Goal: Information Seeking & Learning: Learn about a topic

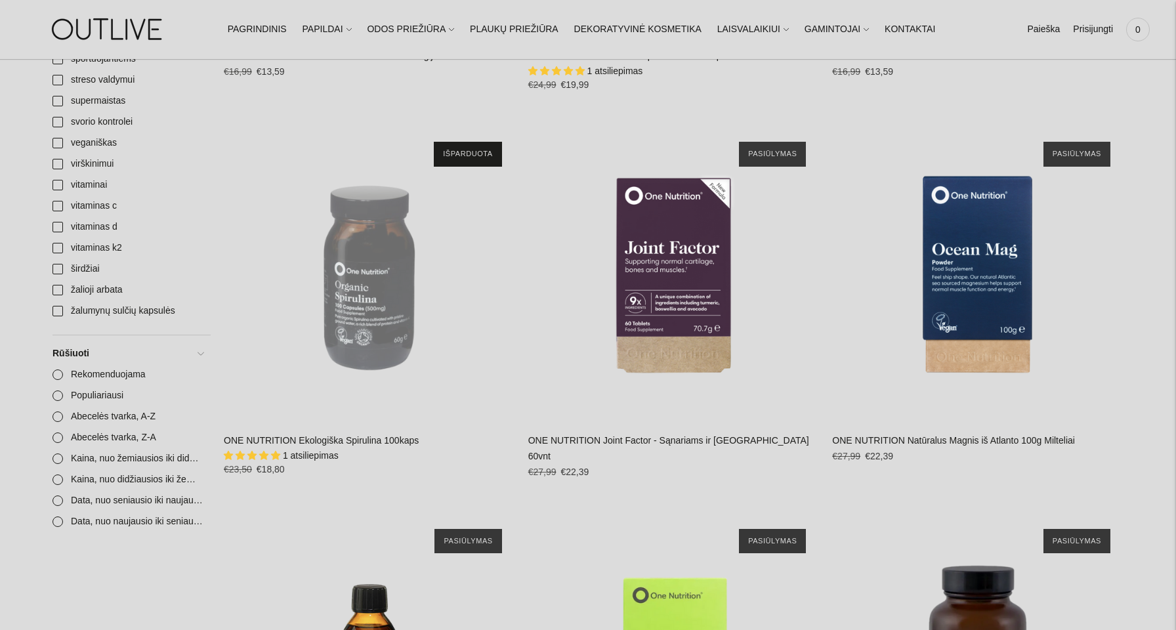
scroll to position [1774, 0]
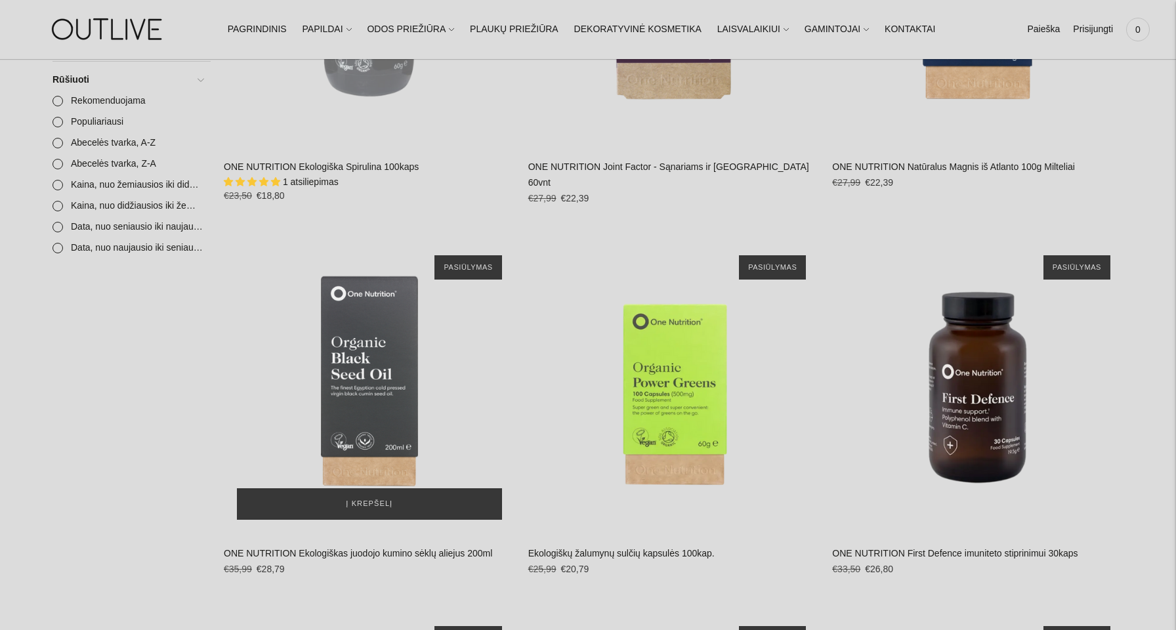
click at [380, 358] on div "ONE NUTRITION Ekologiškas juodojo kumino sėklų aliejus 200ml\a" at bounding box center [369, 387] width 291 height 291
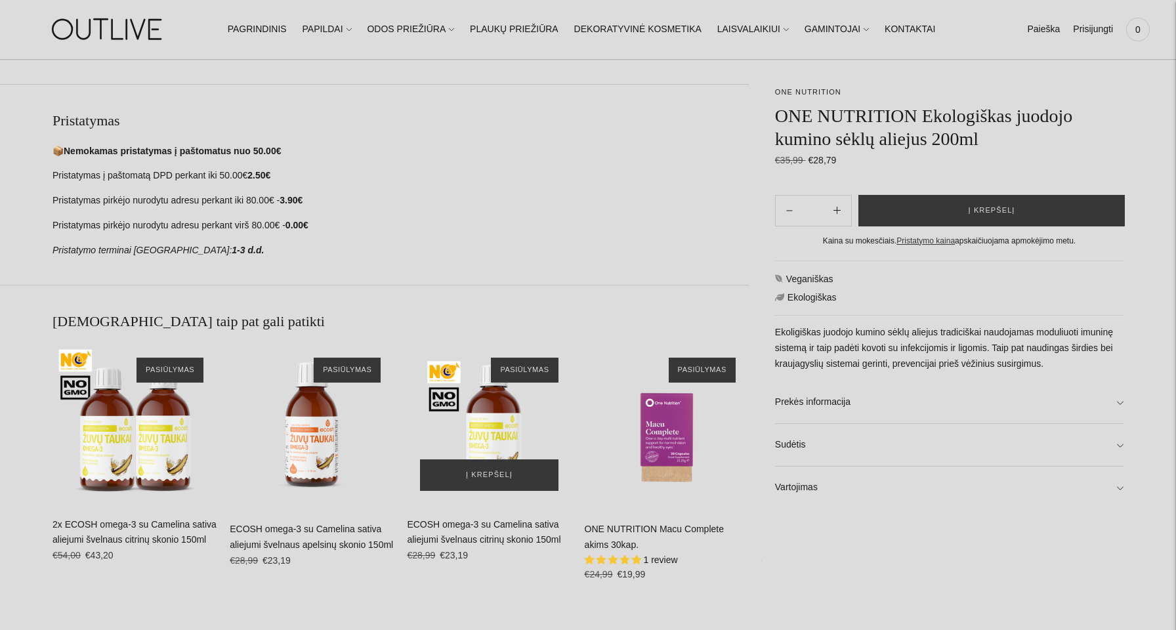
scroll to position [701, 0]
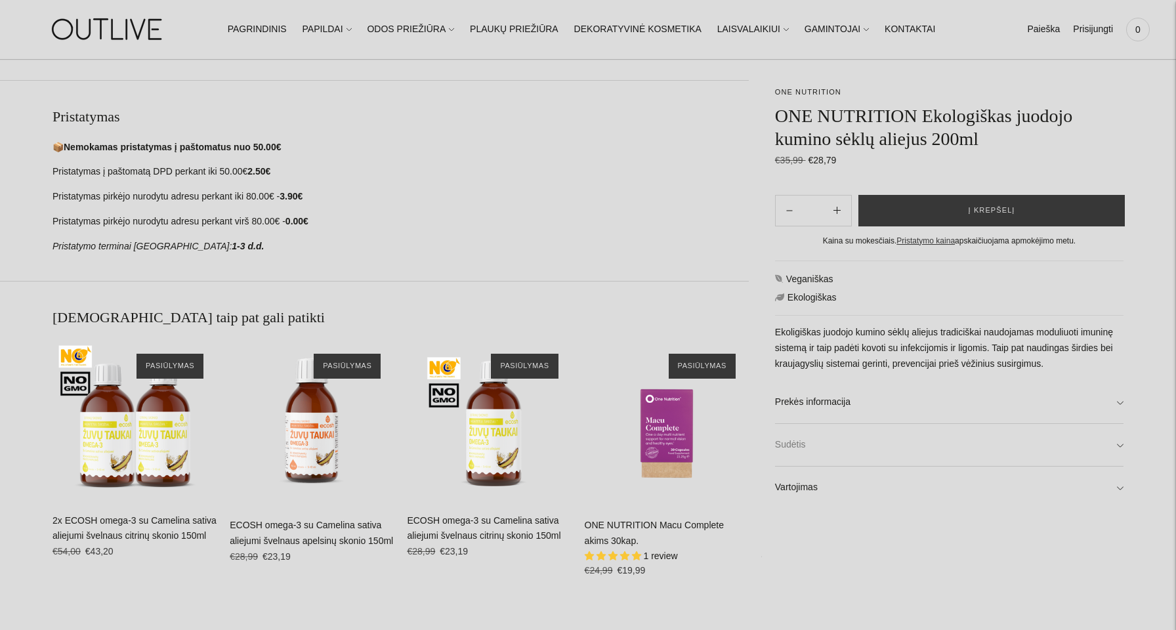
click at [795, 441] on link "Sudėtis" at bounding box center [949, 445] width 348 height 42
click at [804, 525] on link "Vartojimas" at bounding box center [949, 516] width 348 height 42
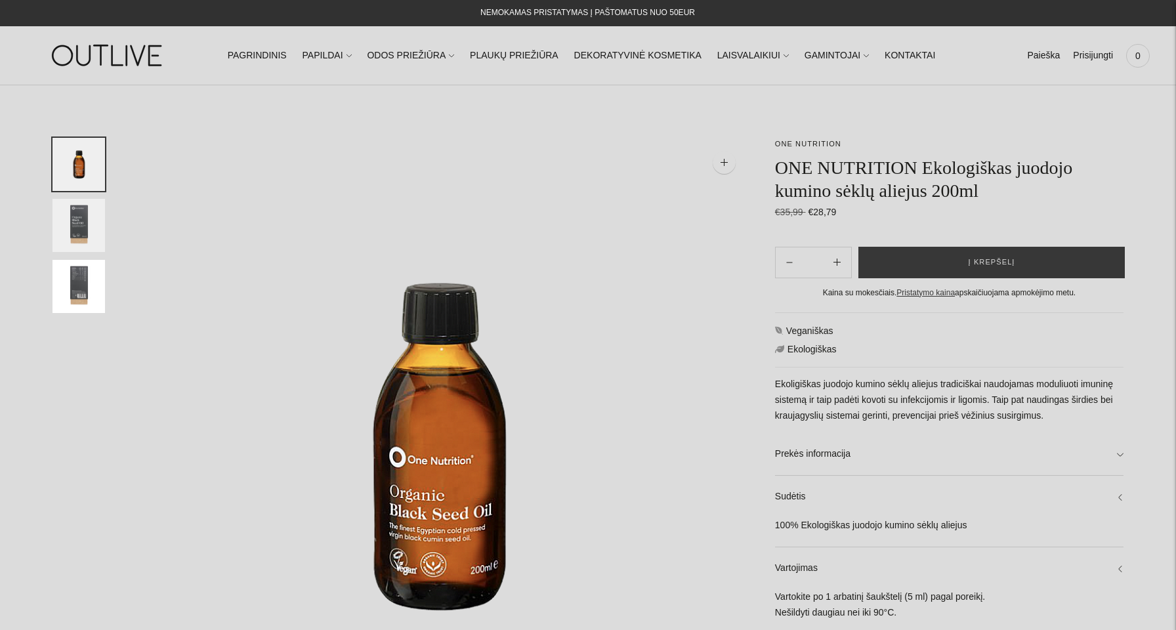
scroll to position [0, 0]
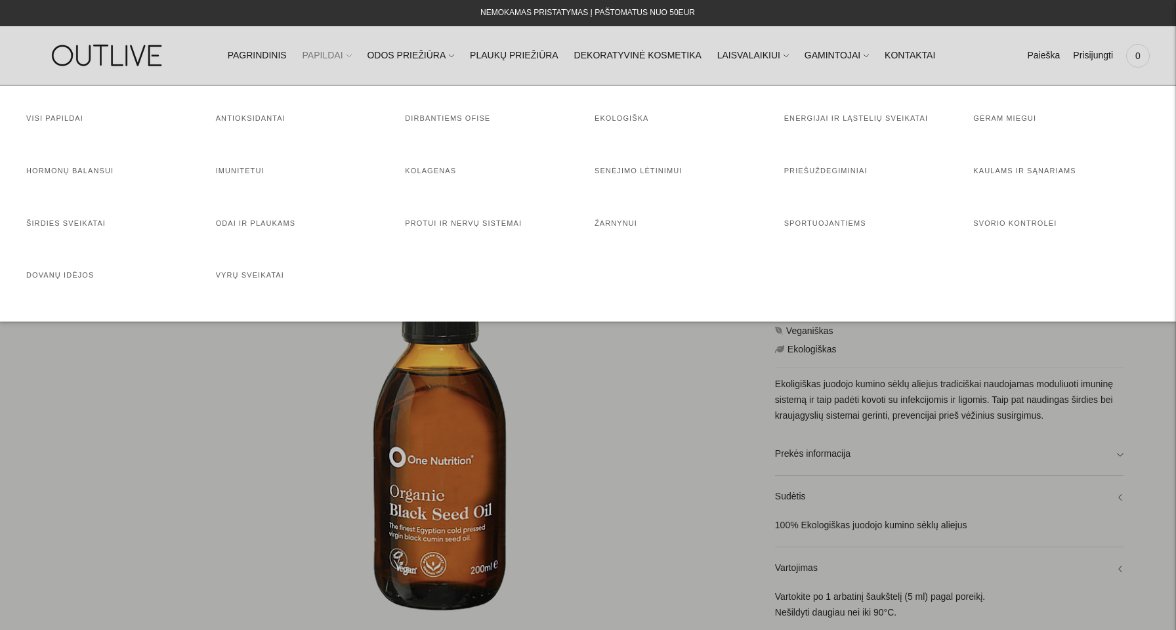
click at [344, 55] on link "PAPILDAI" at bounding box center [326, 55] width 49 height 29
click at [863, 122] on link "Energijai ir ląstelių sveikatai" at bounding box center [856, 118] width 144 height 8
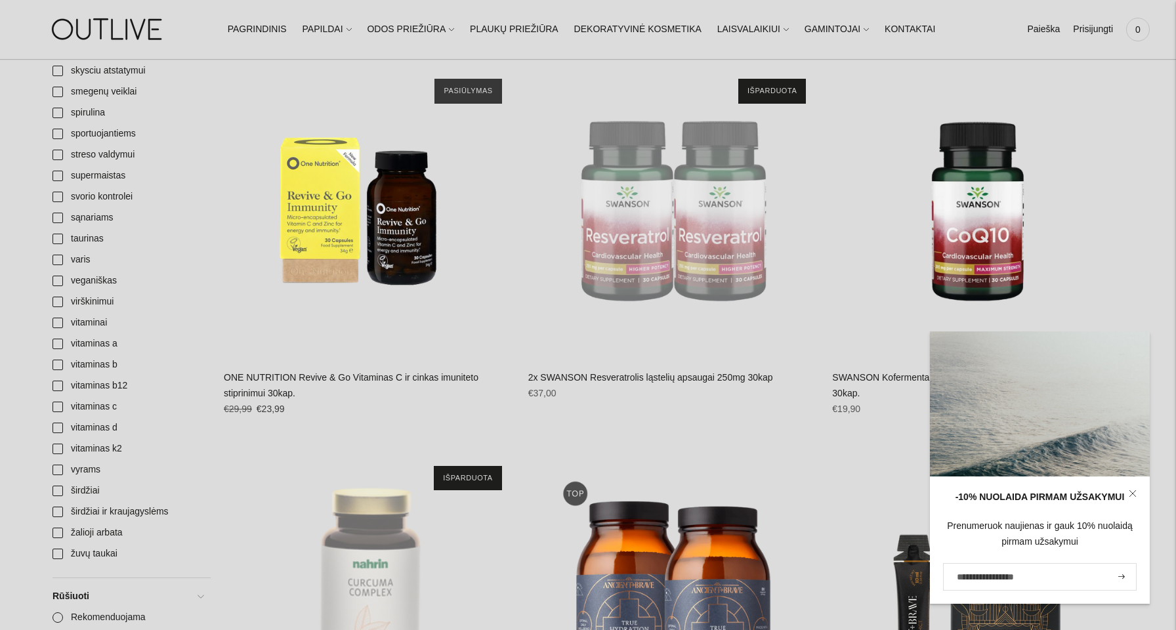
scroll to position [1961, 0]
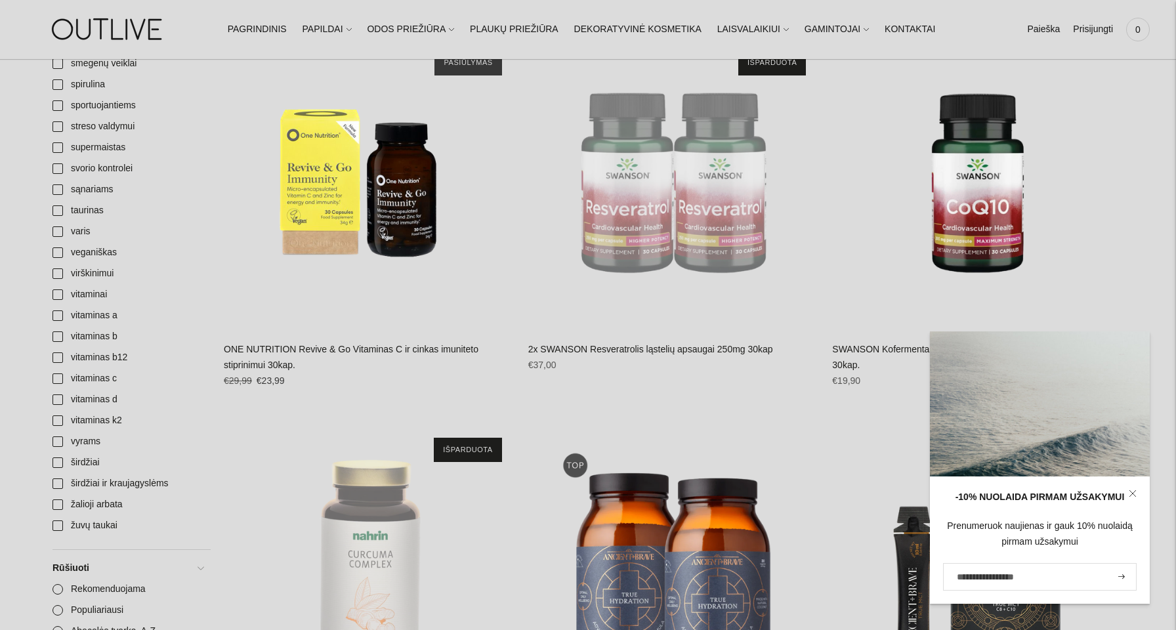
click at [1133, 497] on icon at bounding box center [1132, 493] width 8 height 8
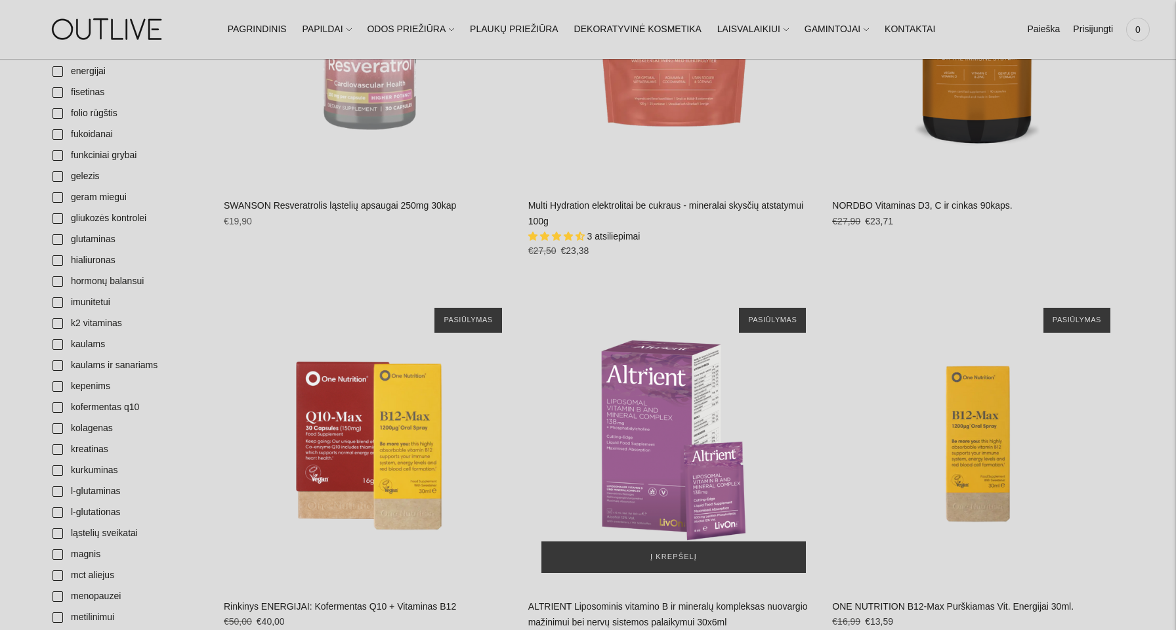
scroll to position [867, 0]
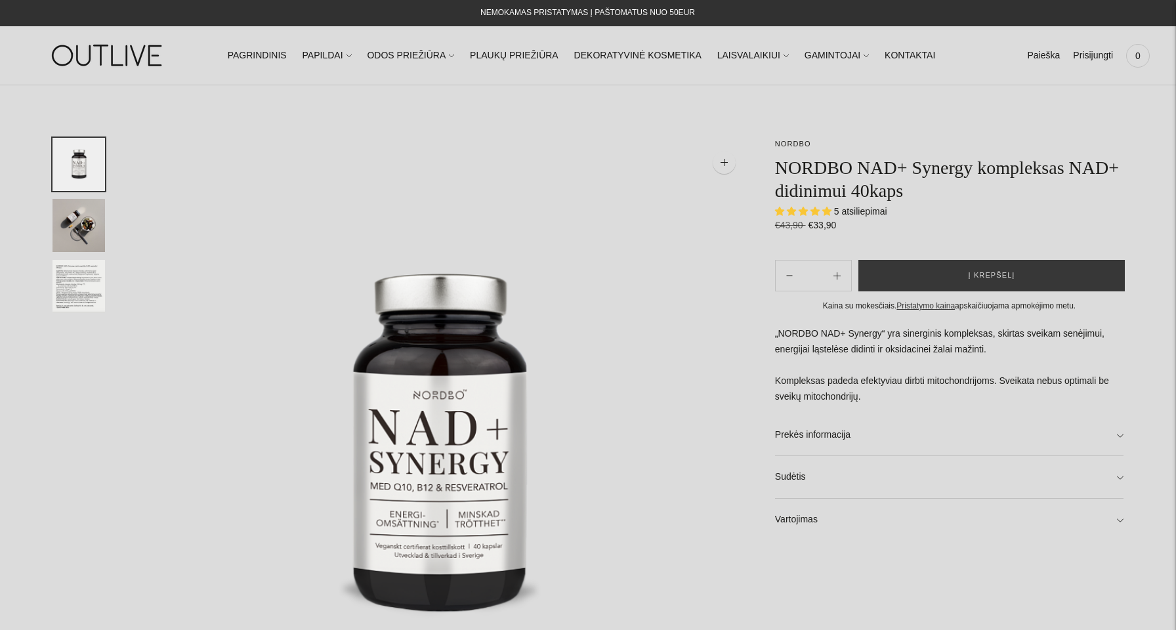
select select "**********"
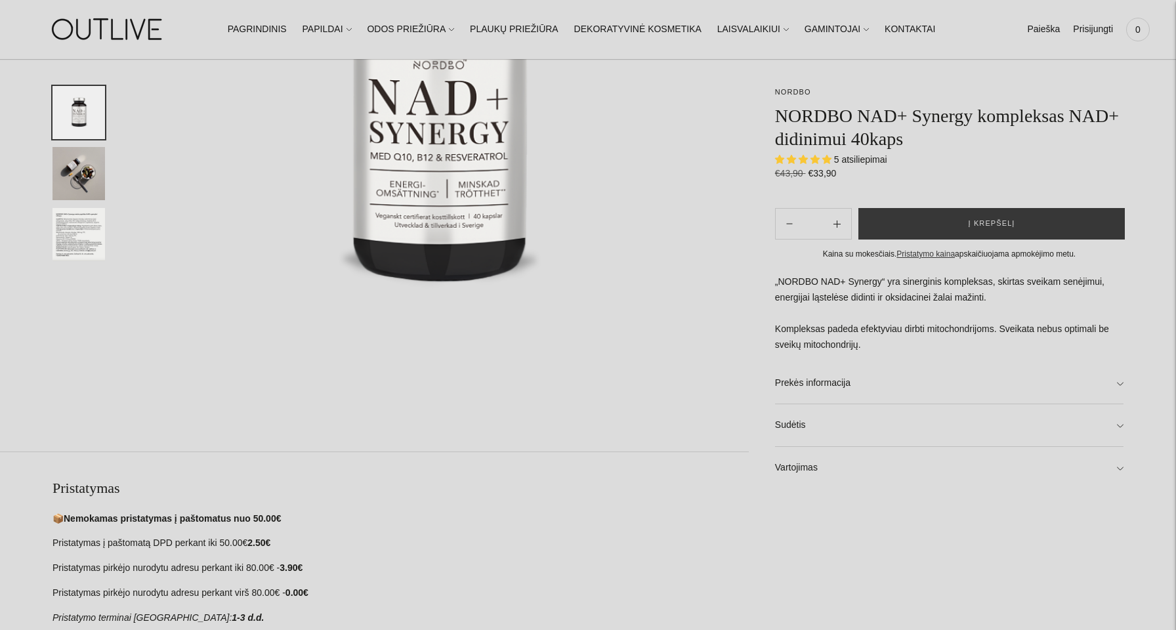
scroll to position [338, 0]
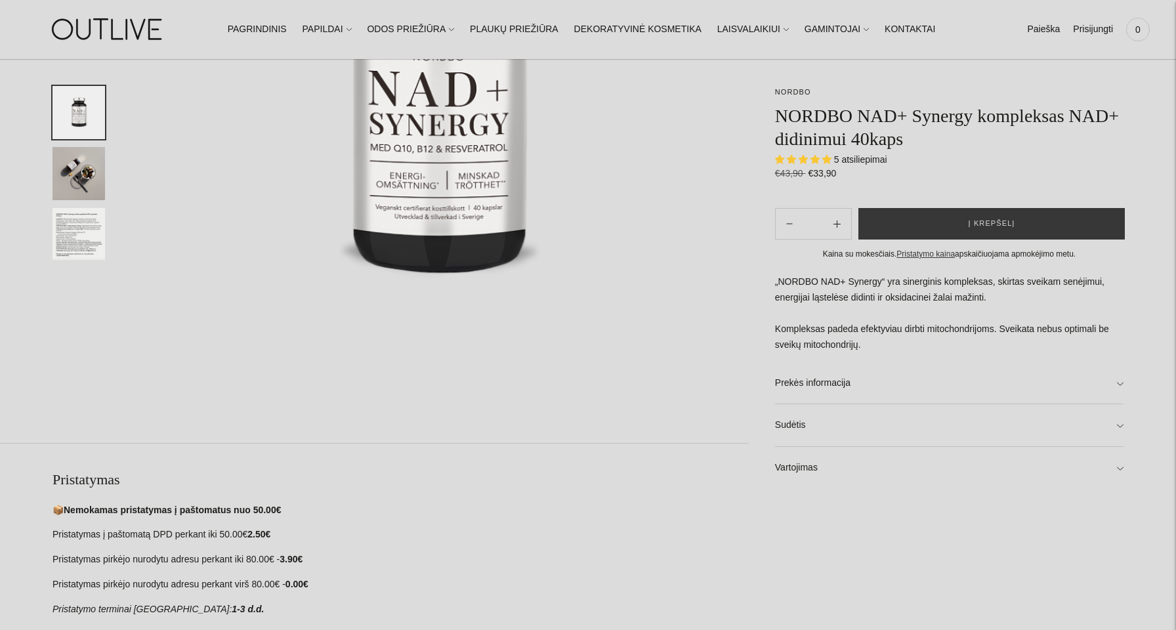
click at [87, 185] on img "Translation missing: en.general.accessibility.image_thumbail" at bounding box center [78, 173] width 52 height 53
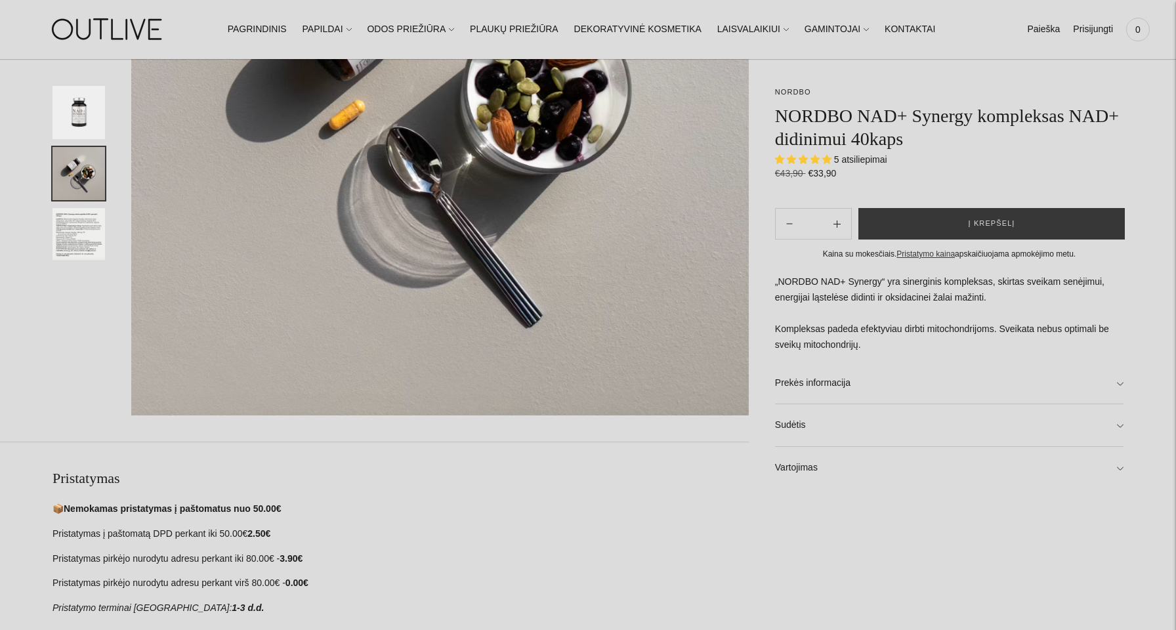
click at [83, 243] on img "Translation missing: en.general.accessibility.image_thumbail" at bounding box center [78, 234] width 52 height 53
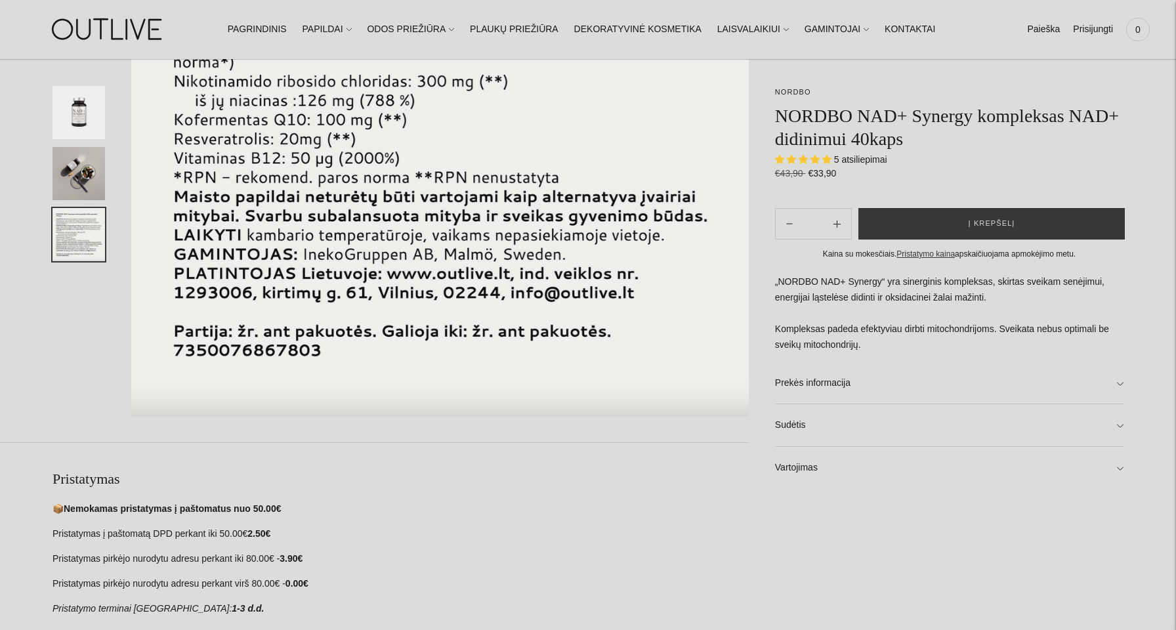
click at [81, 251] on img "Translation missing: en.general.accessibility.image_thumbail" at bounding box center [78, 234] width 52 height 53
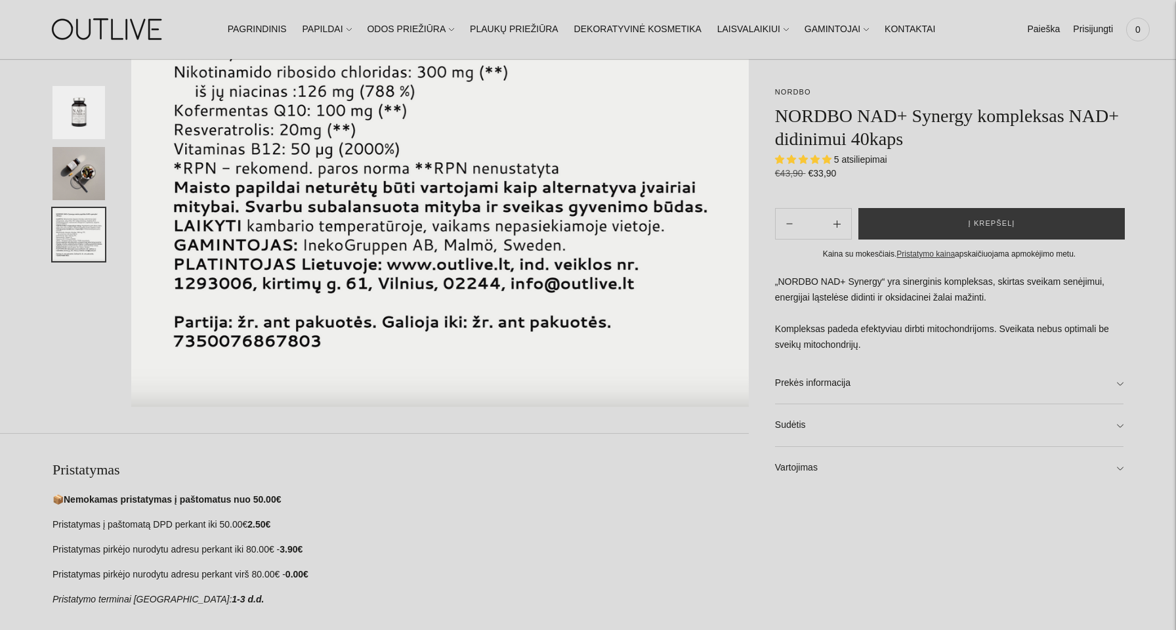
scroll to position [348, 0]
click at [83, 117] on img "Translation missing: en.general.accessibility.image_thumbail" at bounding box center [78, 112] width 52 height 53
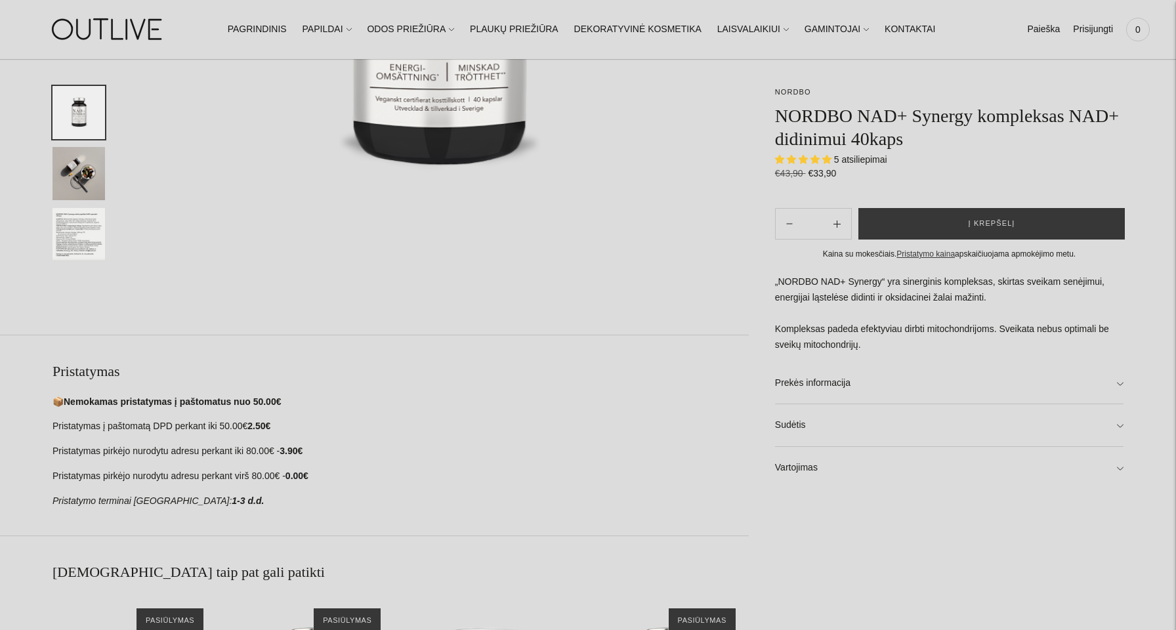
scroll to position [630, 0]
